Goal: Find specific page/section: Find specific page/section

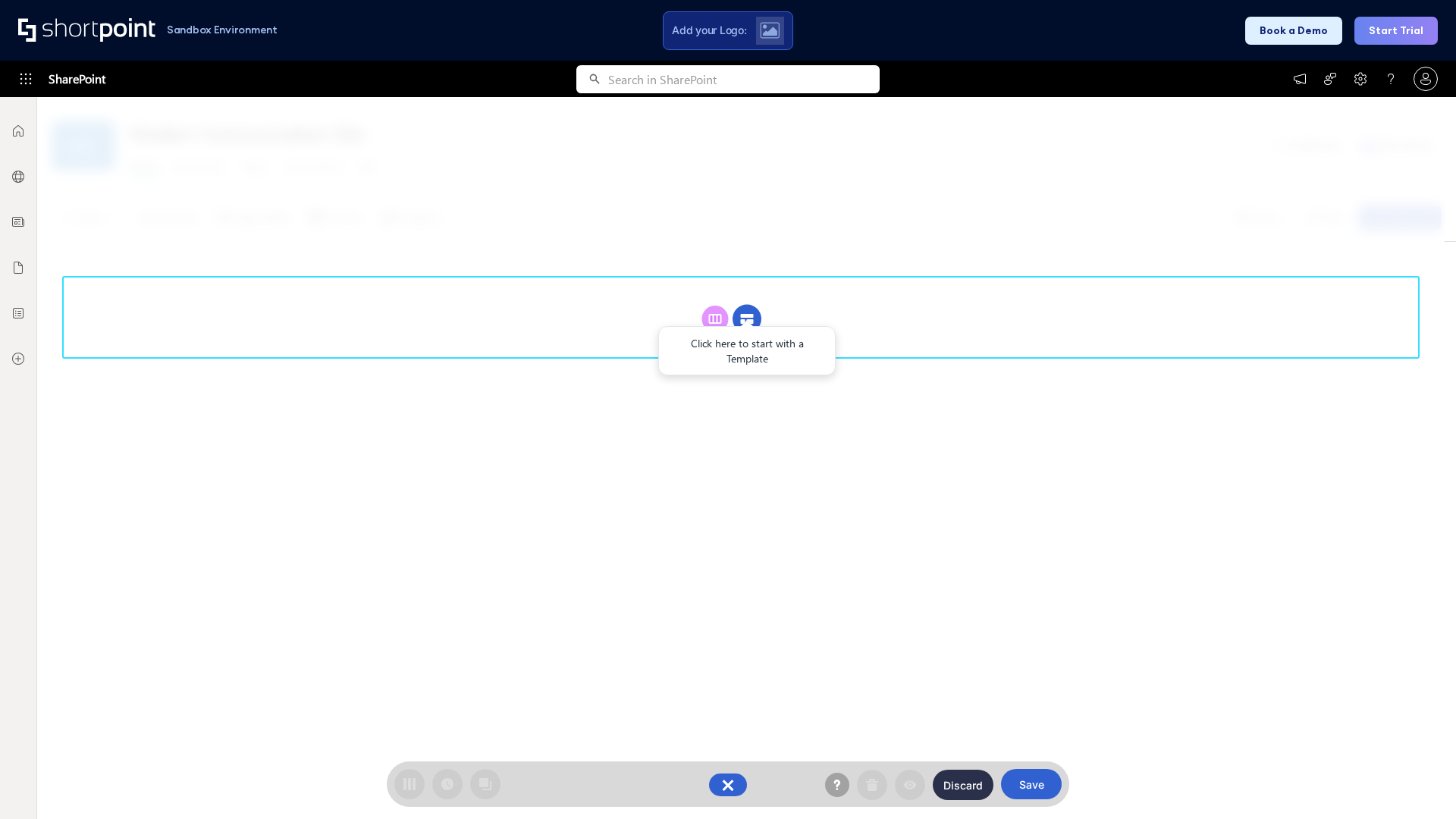
click at [747, 318] on circle at bounding box center [747, 319] width 29 height 29
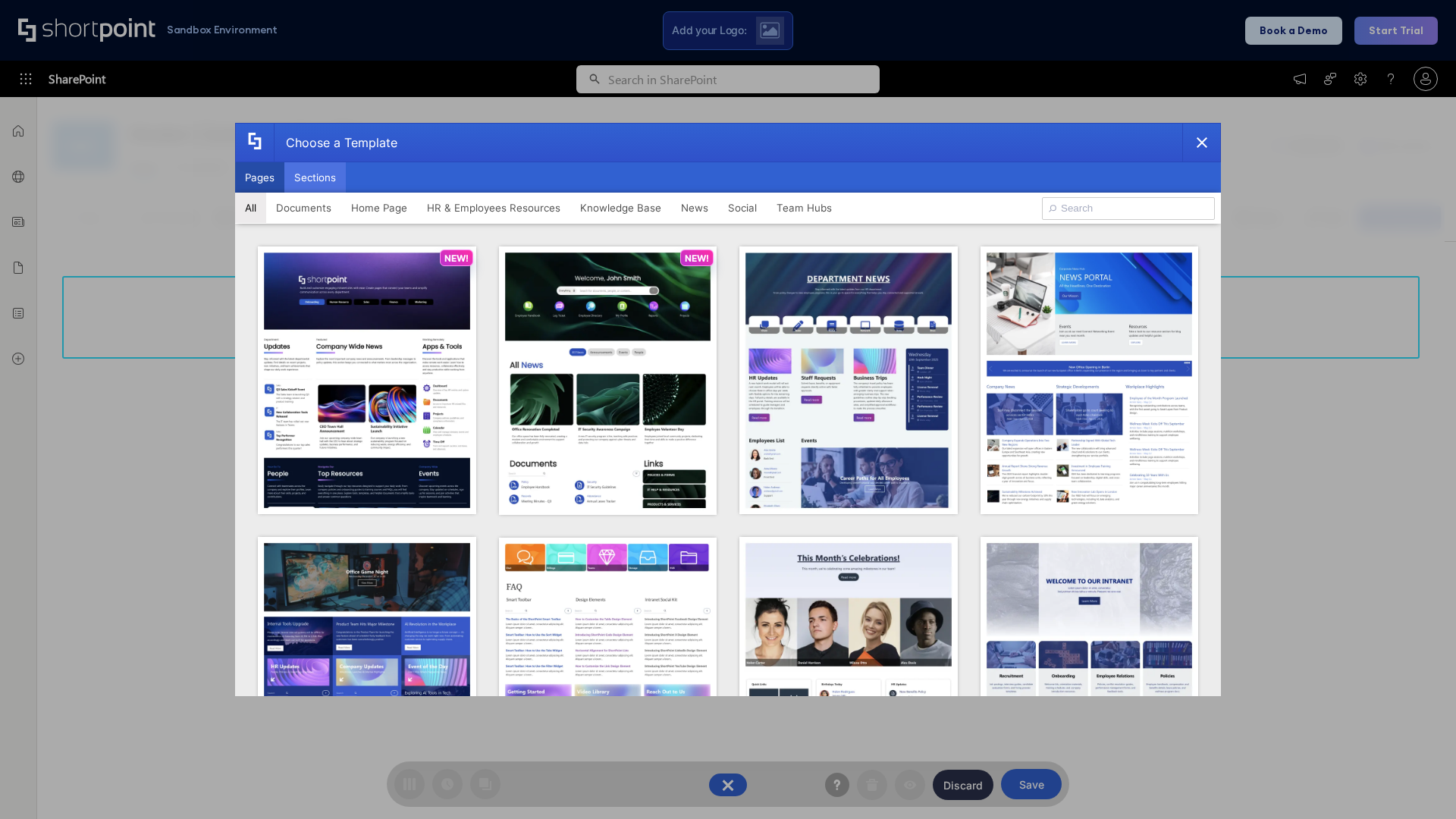
click at [314, 178] on button "Sections" at bounding box center [314, 177] width 61 height 30
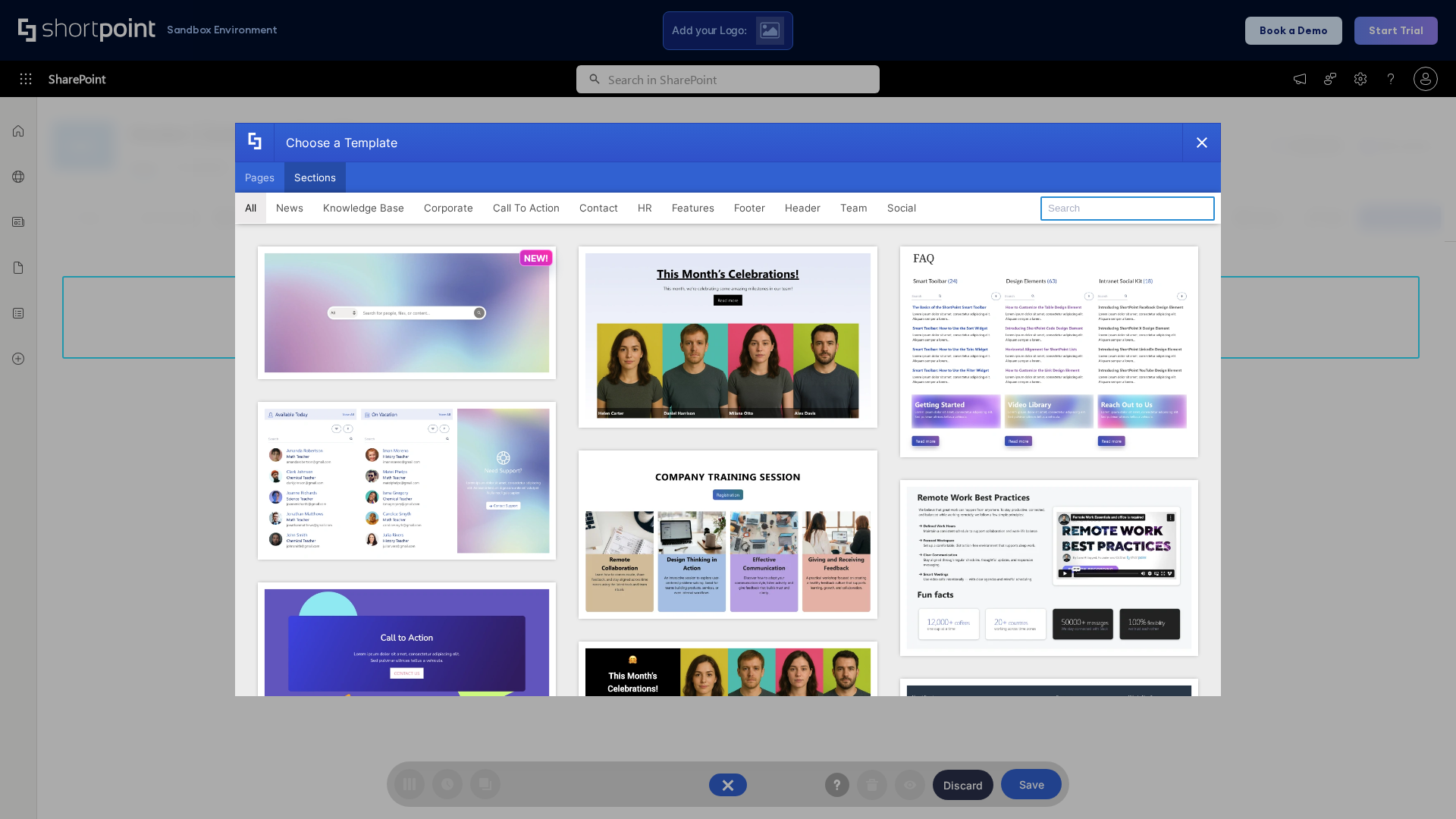
type input "Employees Hub HR"
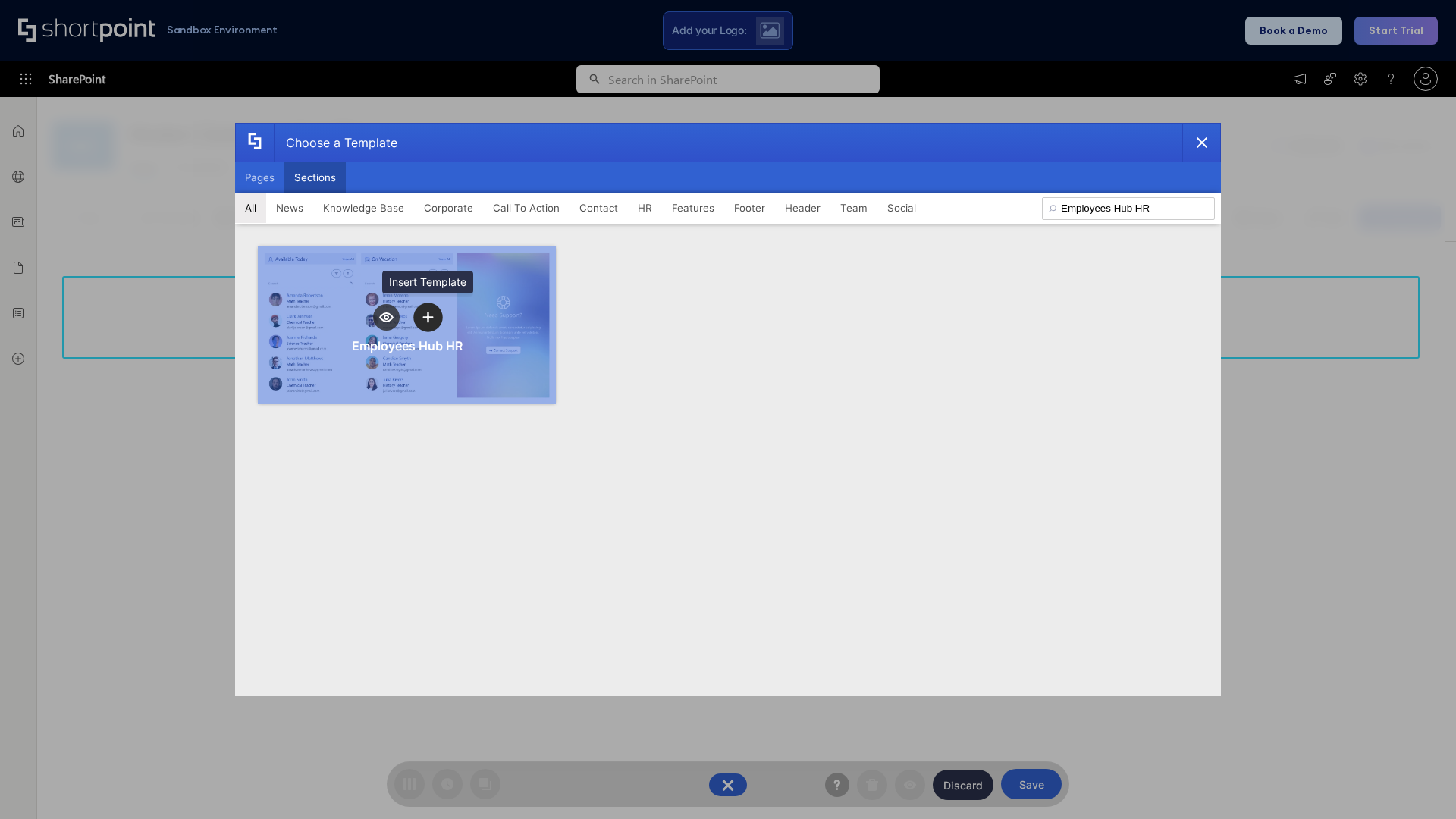
click at [428, 317] on icon "template selector" at bounding box center [428, 318] width 11 height 11
